Goal: Obtain resource: Download file/media

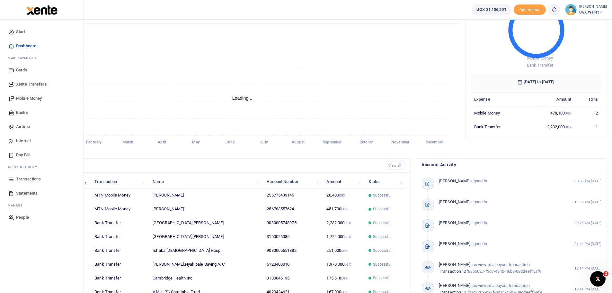
scroll to position [64, 0]
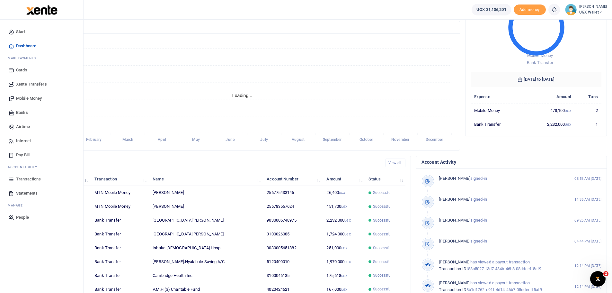
click at [33, 192] on span "Statements" at bounding box center [27, 193] width 22 height 6
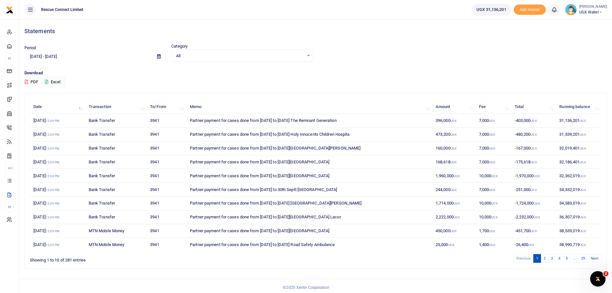
click at [156, 58] on span at bounding box center [159, 56] width 14 height 11
click at [157, 55] on icon at bounding box center [159, 56] width 4 height 4
click at [49, 138] on li "Custom Range" at bounding box center [47, 139] width 45 height 10
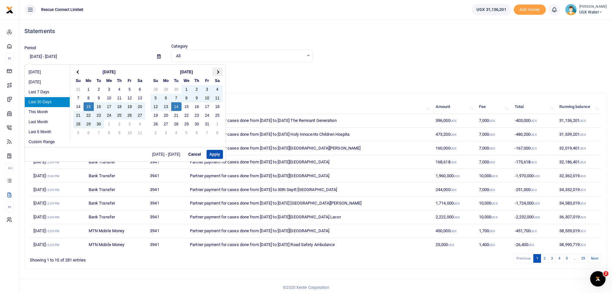
click at [219, 73] on th at bounding box center [217, 71] width 10 height 9
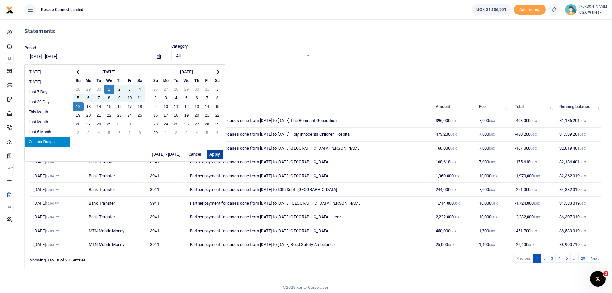
click at [212, 151] on button "Apply" at bounding box center [215, 154] width 16 height 9
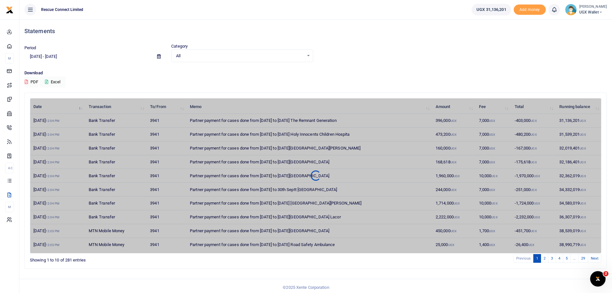
type input "10/01/2025 - 10/12/2025"
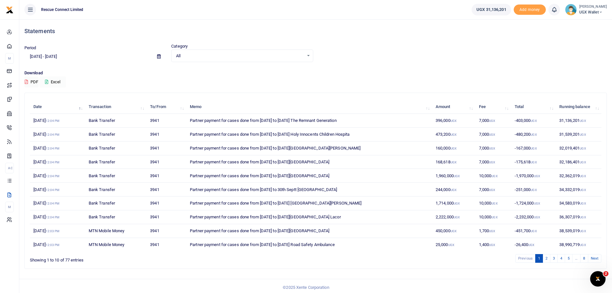
click at [62, 82] on button "Excel" at bounding box center [53, 81] width 26 height 11
